Goal: Information Seeking & Learning: Check status

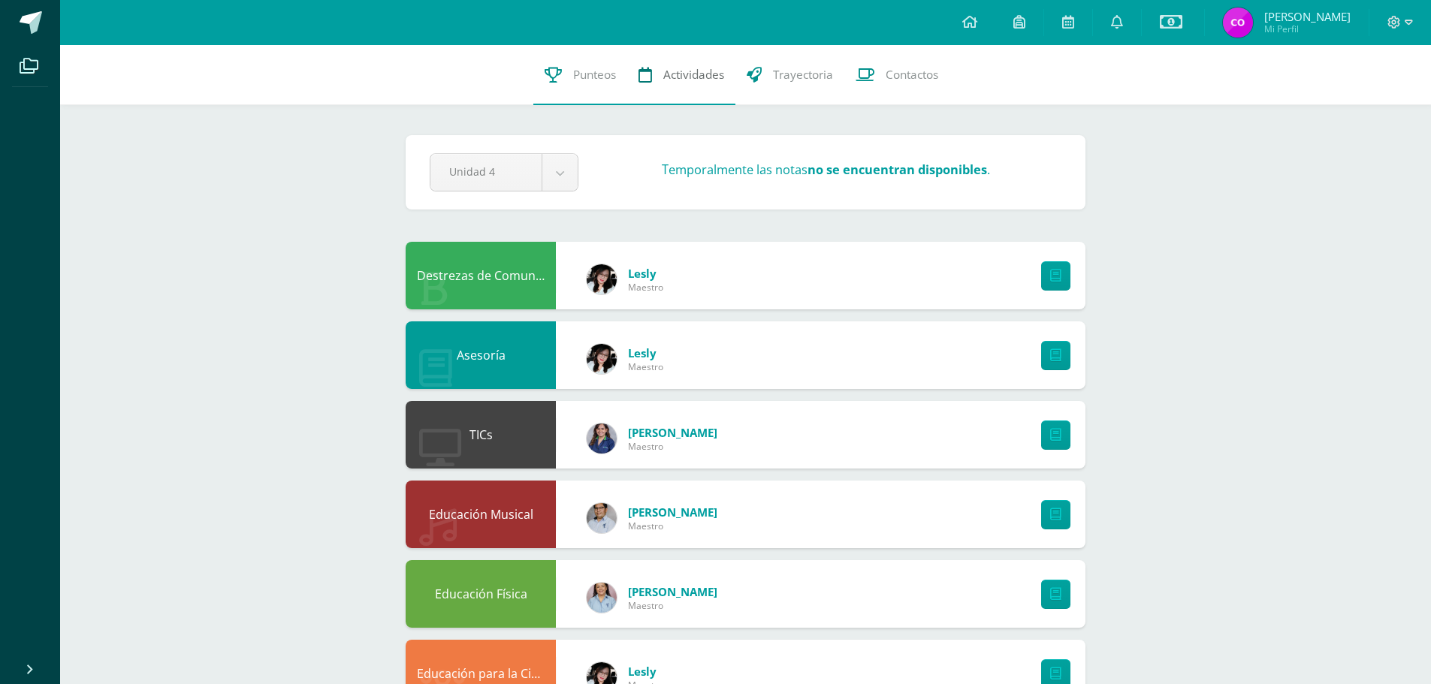
click at [681, 75] on span "Actividades" at bounding box center [693, 75] width 61 height 16
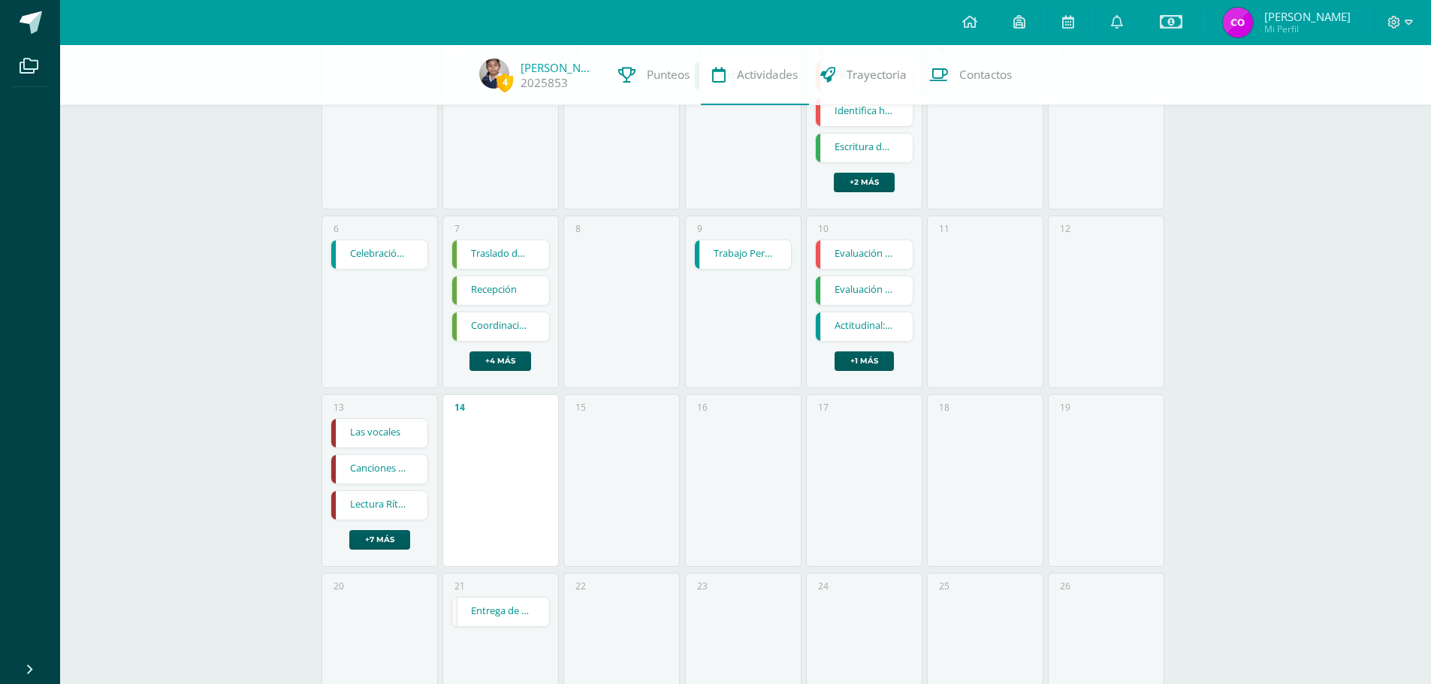
scroll to position [225, 0]
click at [628, 457] on div "15" at bounding box center [621, 480] width 116 height 173
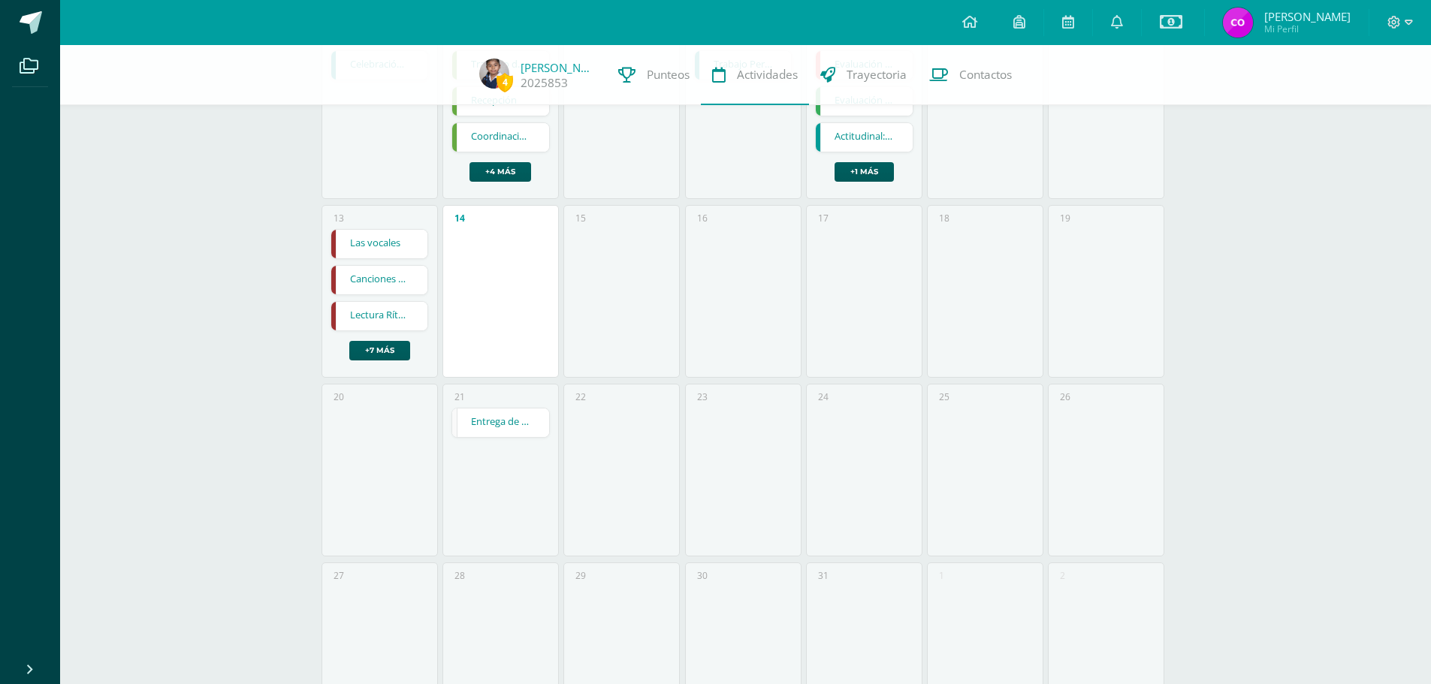
scroll to position [451, 0]
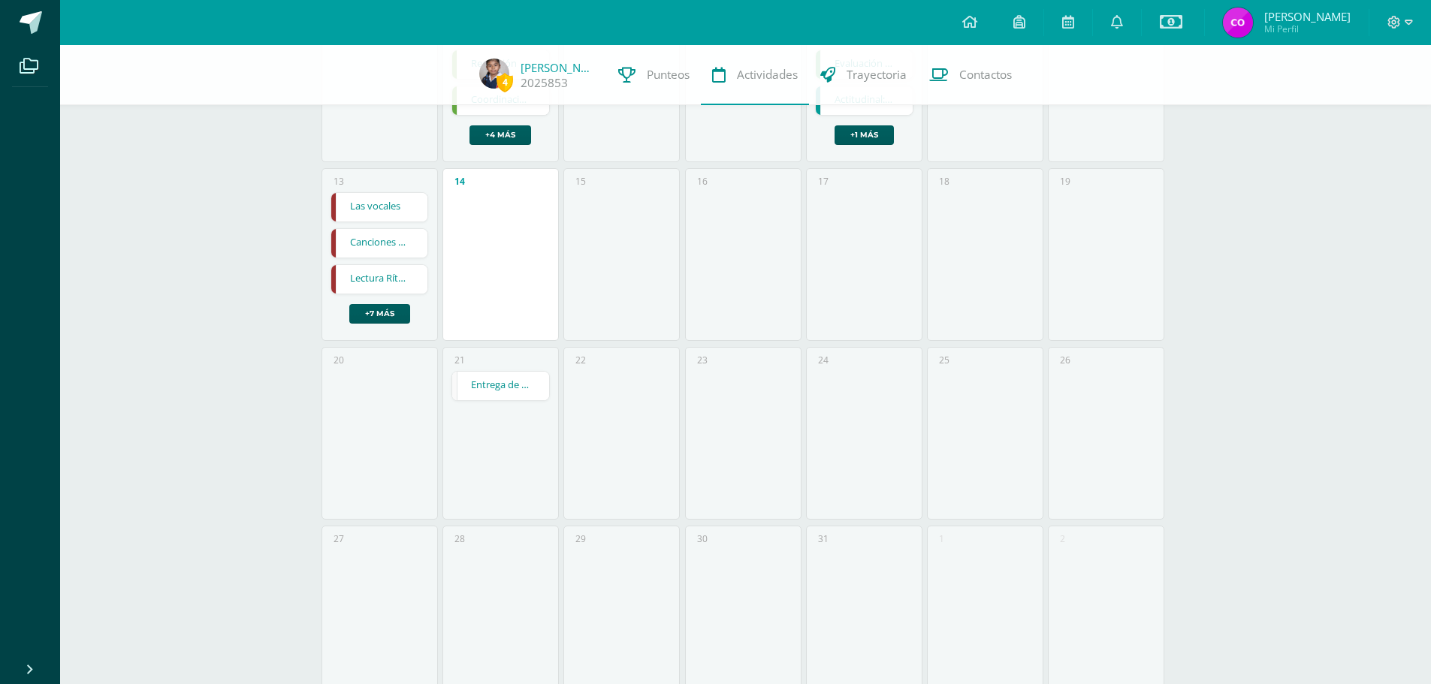
click at [521, 388] on link "Entrega de notas" at bounding box center [500, 386] width 97 height 29
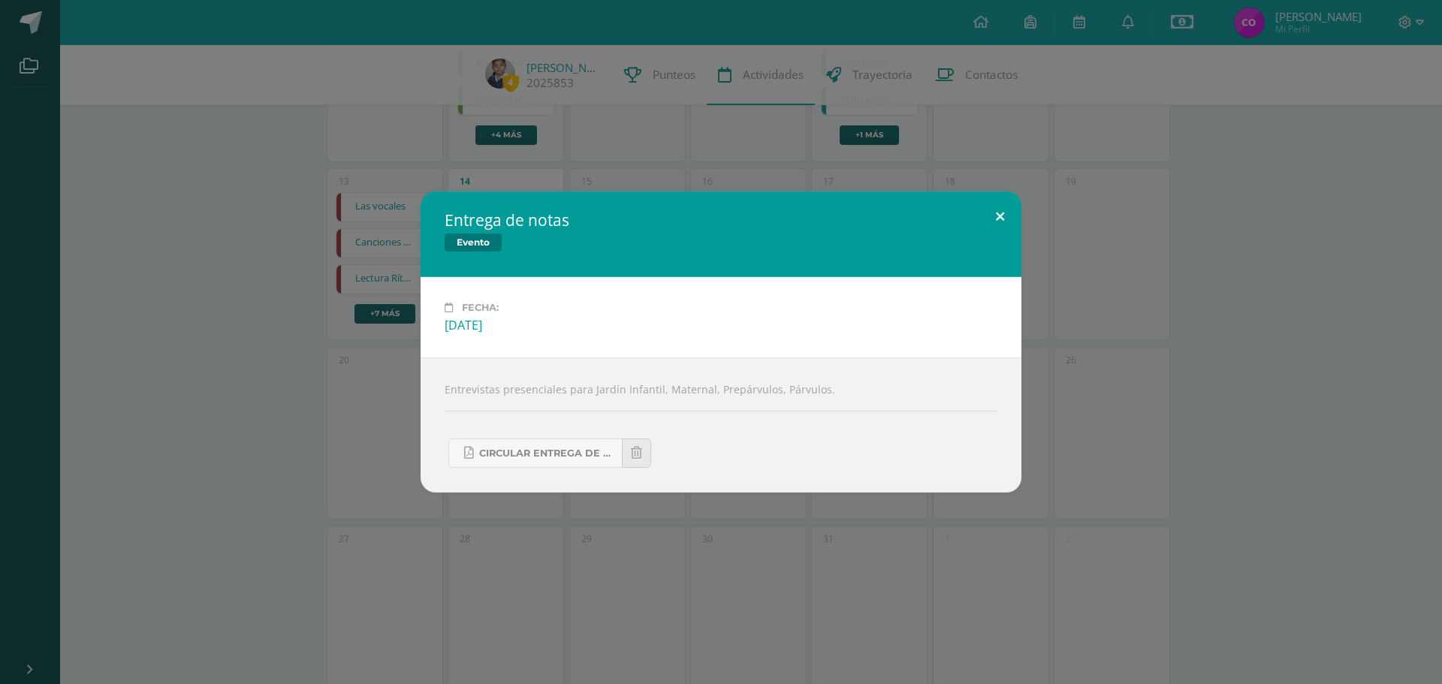
click at [998, 215] on button at bounding box center [1000, 217] width 43 height 51
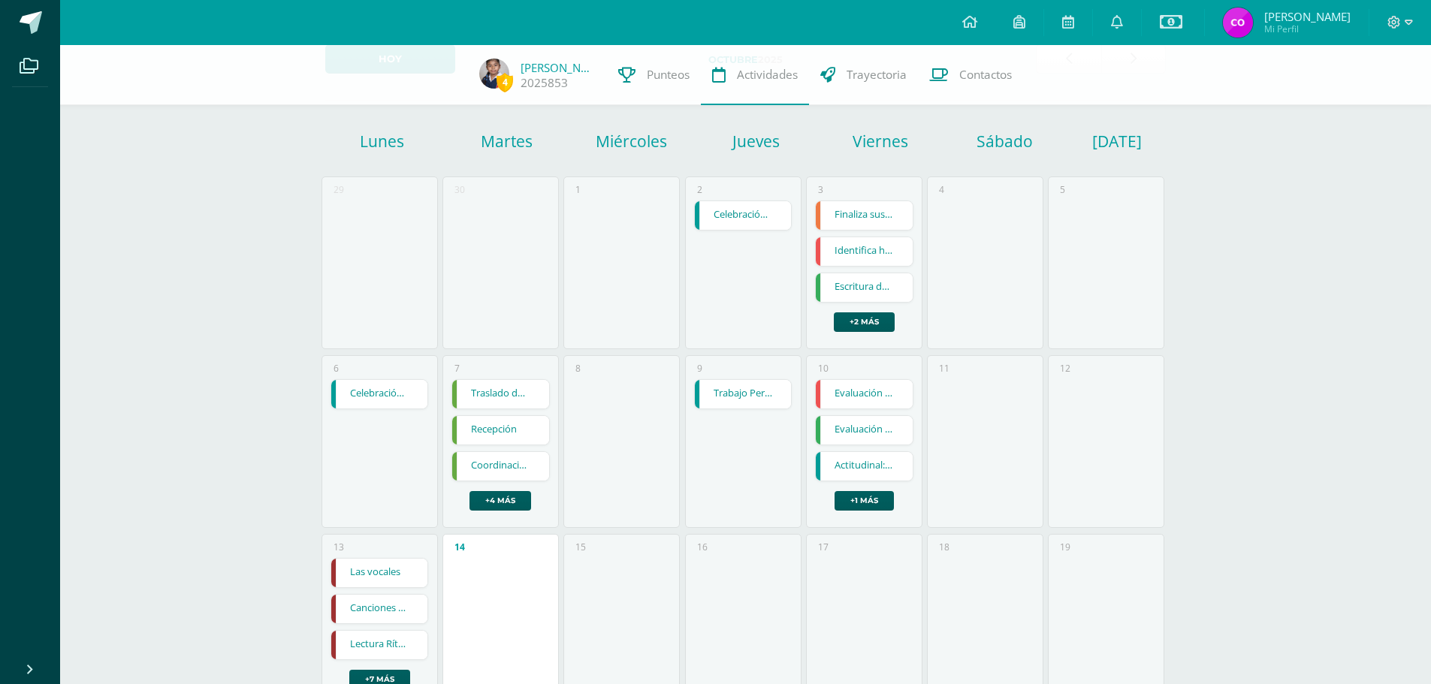
scroll to position [0, 0]
